Goal: Information Seeking & Learning: Learn about a topic

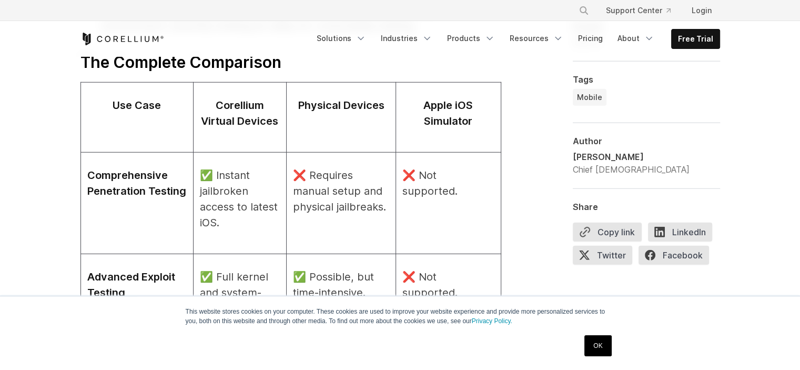
scroll to position [3130, 0]
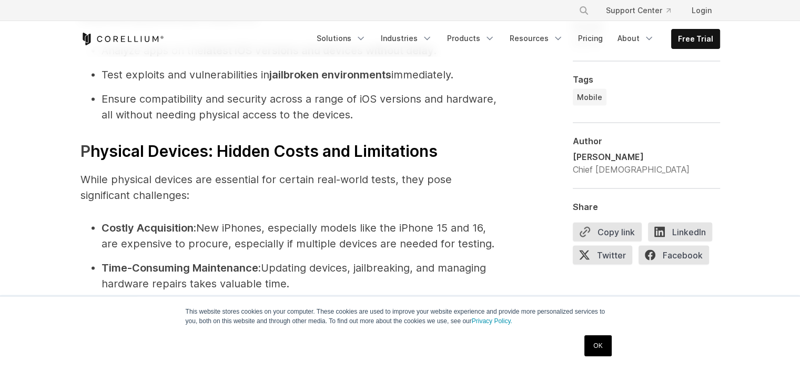
scroll to position [2399, 0]
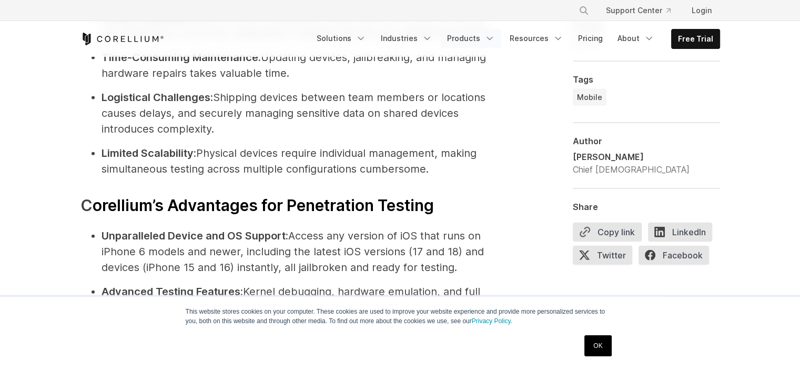
click at [465, 33] on link "Products" at bounding box center [471, 38] width 60 height 19
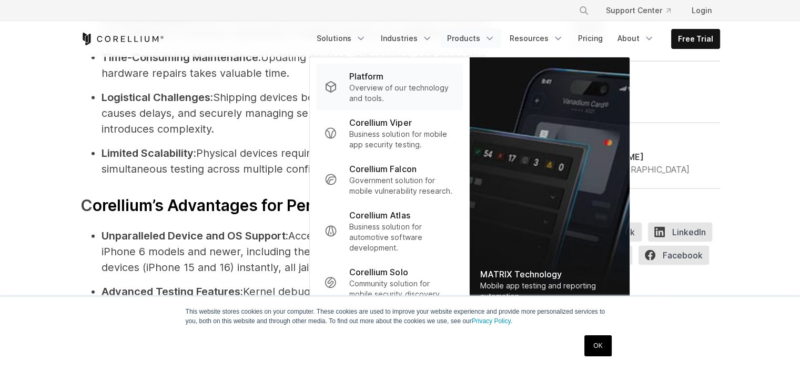
click at [374, 77] on p "Platform" at bounding box center [366, 76] width 34 height 13
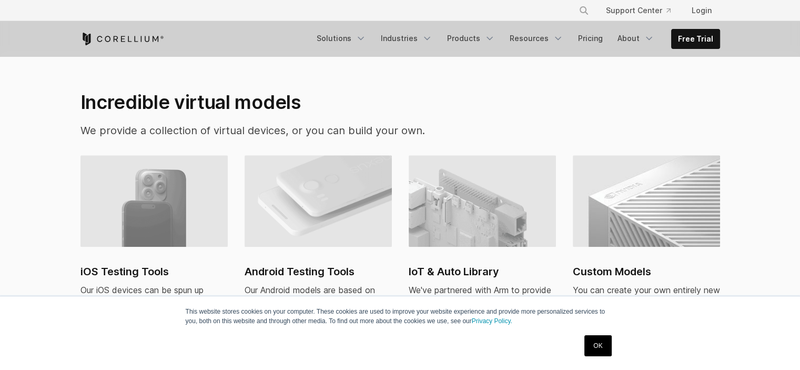
scroll to position [736, 0]
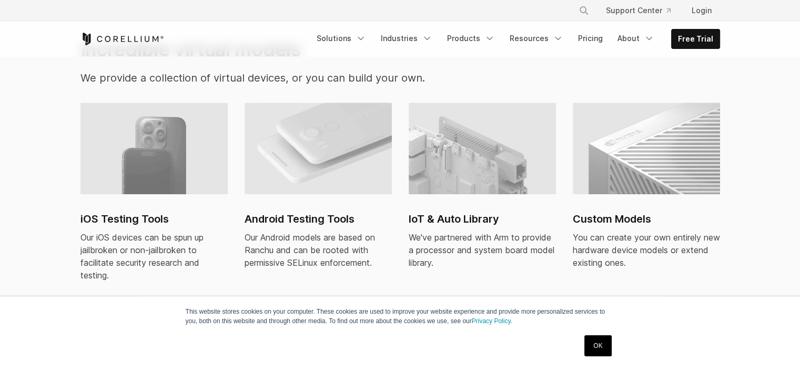
click at [175, 157] on img at bounding box center [153, 148] width 147 height 91
